Goal: Task Accomplishment & Management: Use online tool/utility

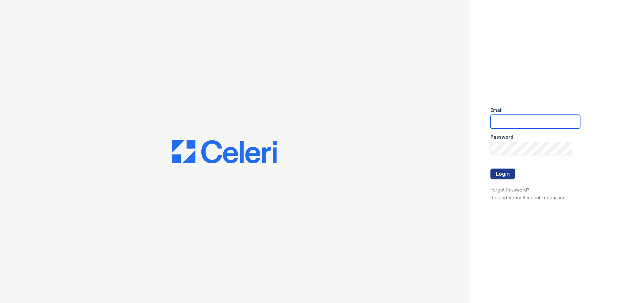
click at [540, 122] on input "email" at bounding box center [536, 122] width 90 height 14
type input "[EMAIL_ADDRESS][DOMAIN_NAME]"
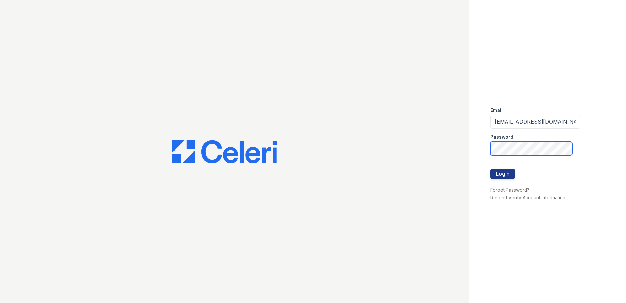
click at [491, 168] on button "Login" at bounding box center [503, 173] width 25 height 10
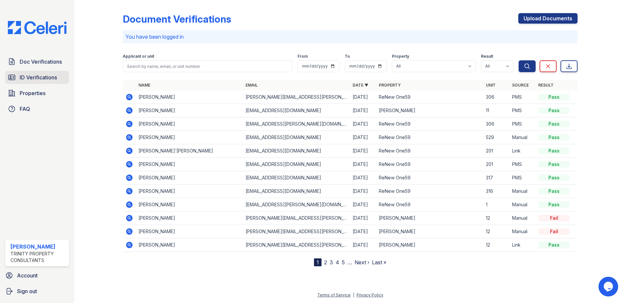
click at [29, 76] on span "ID Verifications" at bounding box center [38, 77] width 37 height 8
